Goal: Navigation & Orientation: Find specific page/section

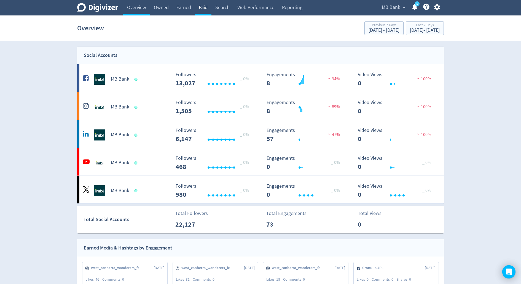
click at [204, 8] on link "Paid" at bounding box center [203, 7] width 17 height 15
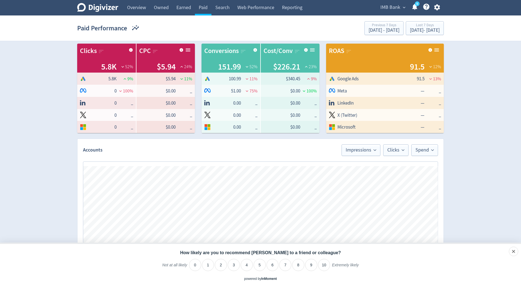
scroll to position [99, 0]
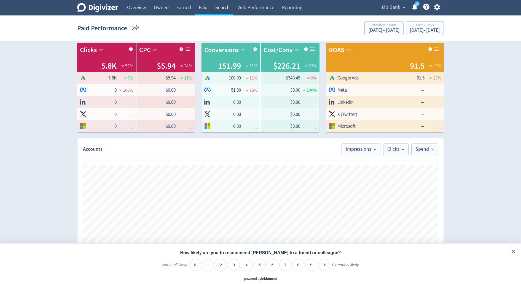
click at [215, 6] on link "Search" at bounding box center [222, 7] width 22 height 15
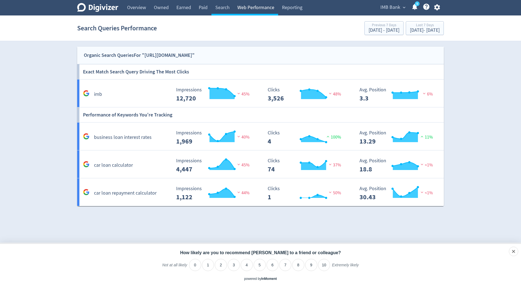
click at [247, 7] on link "Web Performance" at bounding box center [255, 7] width 45 height 15
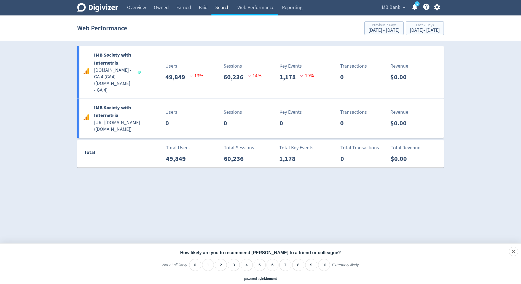
click at [214, 8] on link "Search" at bounding box center [222, 7] width 22 height 15
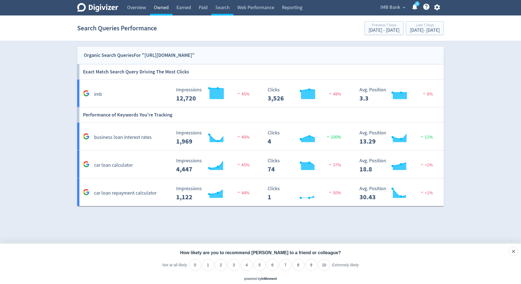
click at [167, 10] on link "Owned" at bounding box center [161, 7] width 23 height 15
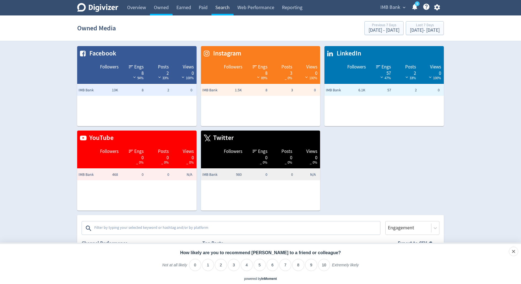
click at [224, 6] on link "Search" at bounding box center [222, 7] width 22 height 15
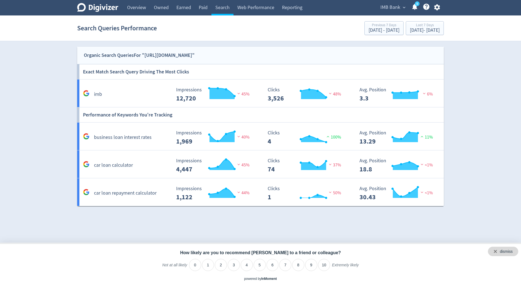
click at [513, 252] on div "dismiss" at bounding box center [503, 250] width 30 height 9
